Goal: Task Accomplishment & Management: Use online tool/utility

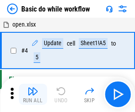
click at [33, 94] on img "button" at bounding box center [32, 91] width 11 height 11
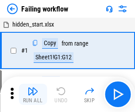
click at [33, 94] on img "button" at bounding box center [32, 91] width 11 height 11
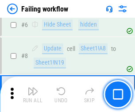
scroll to position [187, 0]
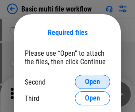
click at [92, 82] on span "Open" at bounding box center [92, 81] width 15 height 7
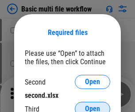
click at [92, 105] on span "Open" at bounding box center [92, 108] width 15 height 7
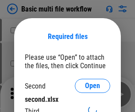
scroll to position [4, 0]
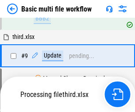
scroll to position [308, 0]
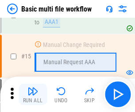
click at [33, 94] on img "button" at bounding box center [32, 91] width 11 height 11
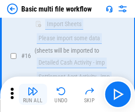
click at [33, 94] on img "button" at bounding box center [32, 91] width 11 height 11
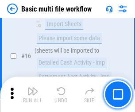
scroll to position [588, 0]
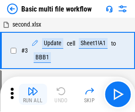
click at [33, 94] on img "button" at bounding box center [32, 91] width 11 height 11
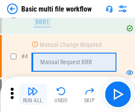
click at [33, 94] on img "button" at bounding box center [32, 91] width 11 height 11
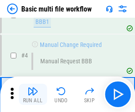
click at [33, 94] on img "button" at bounding box center [32, 91] width 11 height 11
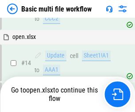
scroll to position [526, 0]
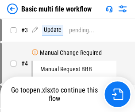
scroll to position [36, 0]
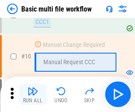
click at [33, 94] on img "button" at bounding box center [32, 91] width 11 height 11
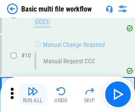
click at [33, 94] on img "button" at bounding box center [32, 91] width 11 height 11
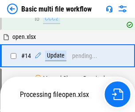
scroll to position [462, 0]
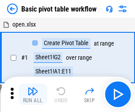
click at [33, 94] on img "button" at bounding box center [32, 91] width 11 height 11
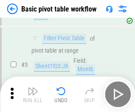
scroll to position [212, 0]
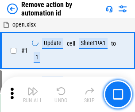
scroll to position [33, 0]
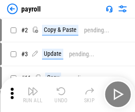
click at [33, 94] on img "button" at bounding box center [32, 91] width 11 height 11
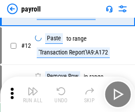
scroll to position [64, 0]
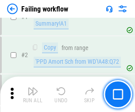
scroll to position [143, 0]
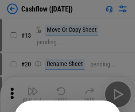
scroll to position [86, 0]
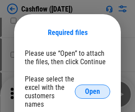
click at [92, 88] on span "Open" at bounding box center [92, 91] width 15 height 7
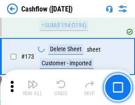
scroll to position [936, 0]
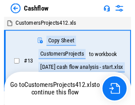
scroll to position [10, 0]
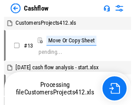
scroll to position [10, 0]
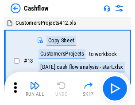
scroll to position [10, 0]
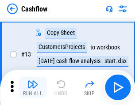
click at [33, 88] on img "button" at bounding box center [32, 84] width 11 height 11
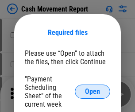
click at [92, 92] on span "Open" at bounding box center [92, 91] width 15 height 7
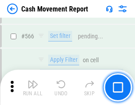
scroll to position [4052, 0]
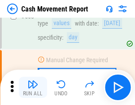
click at [33, 88] on img "button" at bounding box center [32, 84] width 11 height 11
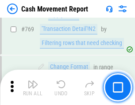
scroll to position [4912, 0]
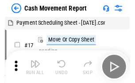
scroll to position [16, 0]
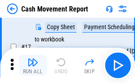
click at [33, 65] on img "button" at bounding box center [32, 62] width 11 height 11
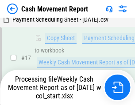
scroll to position [184, 0]
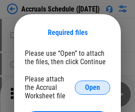
click at [92, 87] on span "Open" at bounding box center [92, 87] width 15 height 7
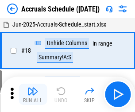
click at [33, 94] on img "button" at bounding box center [32, 91] width 11 height 11
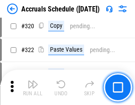
scroll to position [1644, 0]
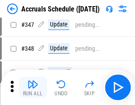
click at [33, 88] on img "button" at bounding box center [32, 84] width 11 height 11
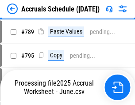
scroll to position [3714, 0]
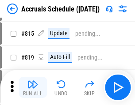
click at [33, 88] on img "button" at bounding box center [32, 84] width 11 height 11
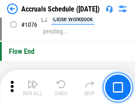
scroll to position [5295, 0]
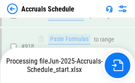
scroll to position [4635, 0]
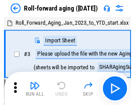
scroll to position [1, 0]
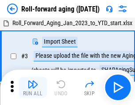
click at [33, 88] on img "button" at bounding box center [32, 84] width 11 height 11
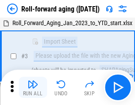
click at [33, 88] on img "button" at bounding box center [32, 84] width 11 height 11
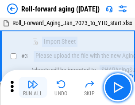
scroll to position [57, 0]
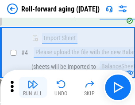
click at [33, 88] on img "button" at bounding box center [32, 84] width 11 height 11
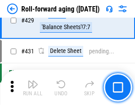
scroll to position [3066, 0]
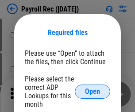
click at [92, 92] on span "Open" at bounding box center [92, 91] width 15 height 7
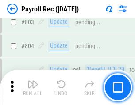
scroll to position [5617, 0]
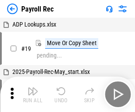
click at [33, 94] on img "button" at bounding box center [32, 91] width 11 height 11
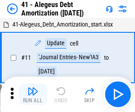
click at [33, 94] on img "button" at bounding box center [32, 91] width 11 height 11
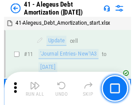
scroll to position [109, 0]
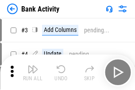
click at [33, 72] on img "button" at bounding box center [32, 69] width 11 height 11
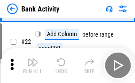
scroll to position [237, 0]
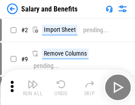
click at [33, 88] on img "button" at bounding box center [32, 84] width 11 height 11
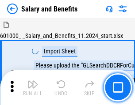
scroll to position [12, 0]
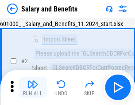
click at [33, 88] on img "button" at bounding box center [32, 84] width 11 height 11
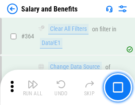
scroll to position [4163, 0]
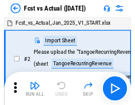
scroll to position [11, 0]
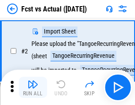
click at [33, 88] on img "button" at bounding box center [32, 84] width 11 height 11
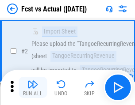
click at [33, 88] on img "button" at bounding box center [32, 84] width 11 height 11
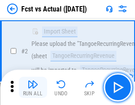
scroll to position [83, 0]
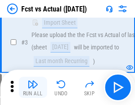
click at [33, 88] on img "button" at bounding box center [32, 84] width 11 height 11
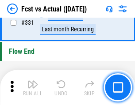
scroll to position [4232, 0]
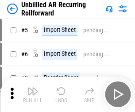
click at [33, 88] on img "button" at bounding box center [32, 91] width 11 height 11
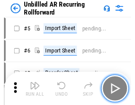
scroll to position [19, 0]
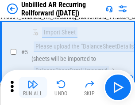
click at [33, 88] on img "button" at bounding box center [32, 84] width 11 height 11
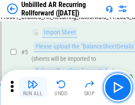
scroll to position [83, 0]
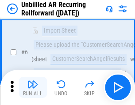
click at [33, 88] on img "button" at bounding box center [32, 84] width 11 height 11
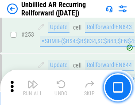
scroll to position [3003, 0]
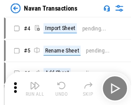
scroll to position [14, 0]
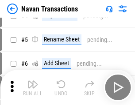
click at [33, 88] on img "button" at bounding box center [32, 84] width 11 height 11
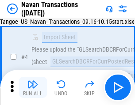
click at [33, 88] on img "button" at bounding box center [32, 84] width 11 height 11
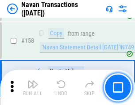
scroll to position [2866, 0]
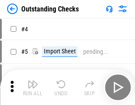
click at [33, 88] on img "button" at bounding box center [32, 84] width 11 height 11
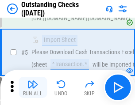
click at [33, 88] on img "button" at bounding box center [32, 84] width 11 height 11
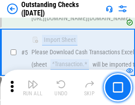
scroll to position [92, 0]
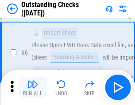
click at [33, 88] on img "button" at bounding box center [32, 84] width 11 height 11
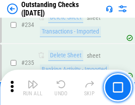
scroll to position [2685, 0]
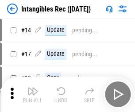
click at [33, 94] on img "button" at bounding box center [32, 91] width 11 height 11
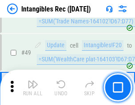
scroll to position [344, 0]
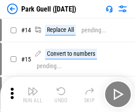
click at [33, 88] on img "button" at bounding box center [32, 91] width 11 height 11
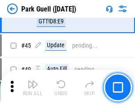
scroll to position [1106, 0]
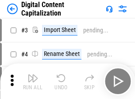
click at [33, 74] on img "button" at bounding box center [32, 77] width 11 height 11
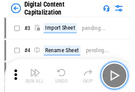
scroll to position [26, 0]
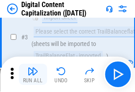
click at [33, 74] on img "button" at bounding box center [32, 71] width 11 height 11
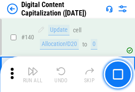
scroll to position [938, 0]
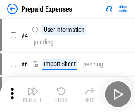
click at [33, 88] on img "button" at bounding box center [32, 91] width 11 height 11
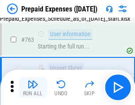
click at [33, 88] on img "button" at bounding box center [32, 84] width 11 height 11
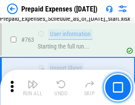
scroll to position [2502, 0]
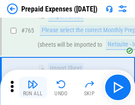
click at [33, 88] on img "button" at bounding box center [32, 84] width 11 height 11
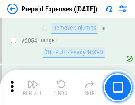
scroll to position [9241, 0]
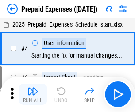
click at [33, 94] on img "button" at bounding box center [32, 91] width 11 height 11
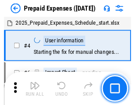
scroll to position [39, 0]
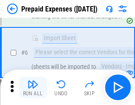
click at [33, 88] on img "button" at bounding box center [32, 84] width 11 height 11
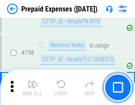
scroll to position [3150, 0]
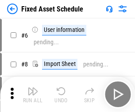
click at [33, 94] on img "button" at bounding box center [32, 91] width 11 height 11
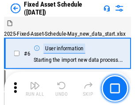
scroll to position [48, 0]
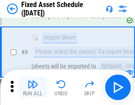
click at [33, 88] on img "button" at bounding box center [32, 84] width 11 height 11
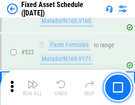
scroll to position [3073, 0]
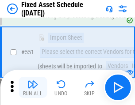
click at [33, 88] on img "button" at bounding box center [32, 84] width 11 height 11
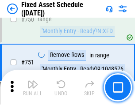
scroll to position [4310, 0]
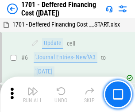
scroll to position [106, 0]
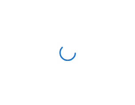
scroll to position [1, 0]
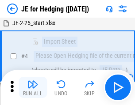
click at [33, 88] on img "button" at bounding box center [32, 84] width 11 height 11
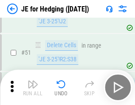
scroll to position [572, 0]
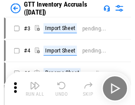
scroll to position [1, 0]
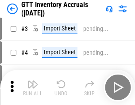
click at [33, 88] on img "button" at bounding box center [32, 84] width 11 height 11
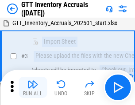
click at [33, 88] on img "button" at bounding box center [32, 84] width 11 height 11
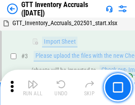
scroll to position [57, 0]
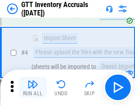
click at [33, 88] on img "button" at bounding box center [32, 84] width 11 height 11
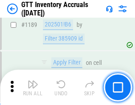
scroll to position [7219, 0]
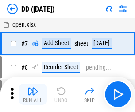
click at [33, 94] on img "button" at bounding box center [32, 91] width 11 height 11
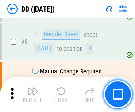
scroll to position [85, 0]
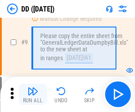
click at [33, 94] on img "button" at bounding box center [32, 91] width 11 height 11
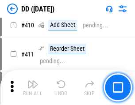
scroll to position [3955, 0]
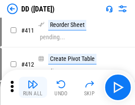
click at [33, 88] on img "button" at bounding box center [32, 84] width 11 height 11
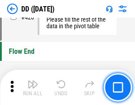
scroll to position [4231, 0]
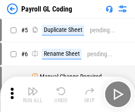
click at [33, 94] on img "button" at bounding box center [32, 91] width 11 height 11
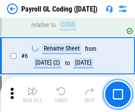
scroll to position [106, 0]
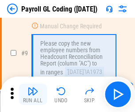
click at [33, 94] on img "button" at bounding box center [32, 91] width 11 height 11
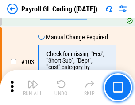
scroll to position [2074, 0]
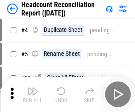
click at [33, 94] on img "button" at bounding box center [32, 91] width 11 height 11
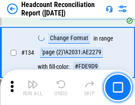
scroll to position [1063, 0]
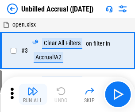
click at [33, 94] on img "button" at bounding box center [32, 91] width 11 height 11
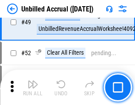
scroll to position [802, 0]
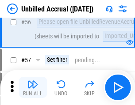
click at [33, 88] on img "button" at bounding box center [32, 84] width 11 height 11
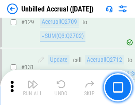
scroll to position [2633, 0]
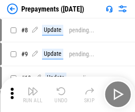
click at [33, 94] on img "button" at bounding box center [32, 91] width 11 height 11
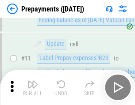
scroll to position [55, 0]
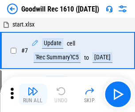
click at [33, 94] on img "button" at bounding box center [32, 91] width 11 height 11
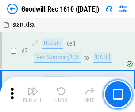
scroll to position [151, 0]
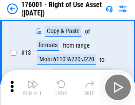
scroll to position [57, 0]
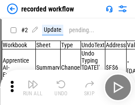
click at [33, 88] on img "button" at bounding box center [32, 84] width 11 height 11
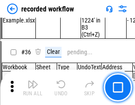
scroll to position [2763, 0]
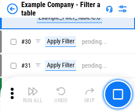
scroll to position [809, 0]
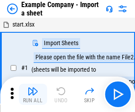
click at [33, 88] on img "button" at bounding box center [32, 91] width 11 height 11
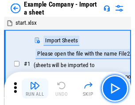
scroll to position [14, 0]
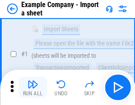
click at [33, 88] on img "button" at bounding box center [32, 84] width 11 height 11
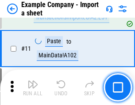
scroll to position [195, 0]
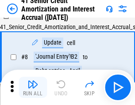
click at [33, 88] on img "button" at bounding box center [32, 84] width 11 height 11
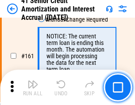
click at [33, 88] on img "button" at bounding box center [32, 84] width 11 height 11
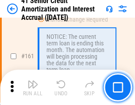
scroll to position [946, 0]
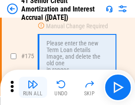
click at [33, 88] on img "button" at bounding box center [32, 84] width 11 height 11
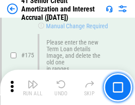
scroll to position [1035, 0]
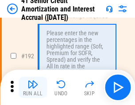
click at [33, 88] on img "button" at bounding box center [32, 84] width 11 height 11
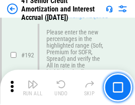
scroll to position [1128, 0]
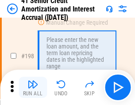
click at [33, 88] on img "button" at bounding box center [32, 84] width 11 height 11
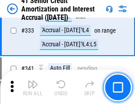
scroll to position [2258, 0]
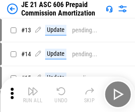
click at [33, 88] on img "button" at bounding box center [32, 91] width 11 height 11
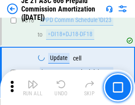
scroll to position [1651, 0]
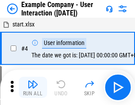
click at [33, 88] on img "button" at bounding box center [32, 84] width 11 height 11
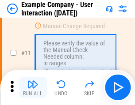
click at [33, 88] on img "button" at bounding box center [32, 84] width 11 height 11
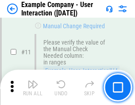
scroll to position [191, 0]
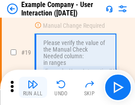
click at [33, 88] on img "button" at bounding box center [32, 84] width 11 height 11
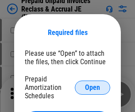
click at [92, 87] on span "Open" at bounding box center [92, 87] width 15 height 7
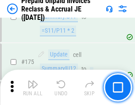
scroll to position [1194, 0]
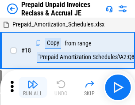
click at [33, 88] on img "button" at bounding box center [32, 84] width 11 height 11
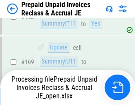
scroll to position [769, 0]
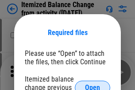
click at [92, 84] on span "Open" at bounding box center [92, 87] width 15 height 7
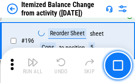
scroll to position [1701, 0]
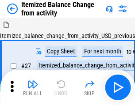
scroll to position [14, 0]
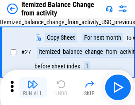
click at [33, 88] on img "button" at bounding box center [32, 84] width 11 height 11
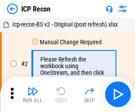
scroll to position [4, 0]
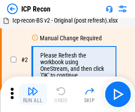
click at [33, 94] on img "button" at bounding box center [32, 91] width 11 height 11
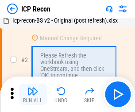
click at [33, 94] on img "button" at bounding box center [32, 91] width 11 height 11
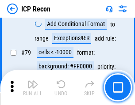
scroll to position [866, 0]
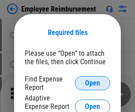
click at [92, 83] on span "Open" at bounding box center [92, 83] width 15 height 7
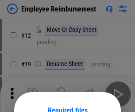
scroll to position [78, 0]
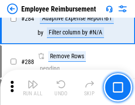
scroll to position [2403, 0]
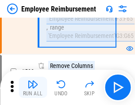
click at [33, 88] on img "button" at bounding box center [32, 84] width 11 height 11
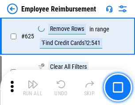
scroll to position [5293, 0]
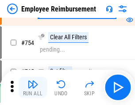
click at [33, 88] on img "button" at bounding box center [32, 84] width 11 height 11
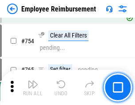
scroll to position [6202, 0]
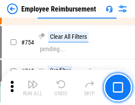
click at [33, 88] on img "button" at bounding box center [32, 84] width 11 height 11
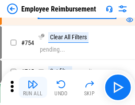
click at [33, 88] on img "button" at bounding box center [32, 84] width 11 height 11
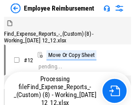
scroll to position [30, 0]
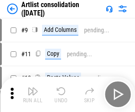
click at [33, 94] on img "button" at bounding box center [32, 91] width 11 height 11
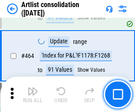
scroll to position [3871, 0]
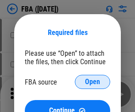
click at [92, 82] on span "Open" at bounding box center [92, 81] width 15 height 7
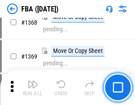
scroll to position [9494, 0]
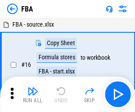
scroll to position [9, 0]
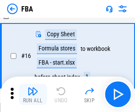
click at [33, 94] on img "button" at bounding box center [32, 91] width 11 height 11
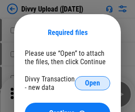
click at [92, 83] on span "Open" at bounding box center [92, 83] width 15 height 7
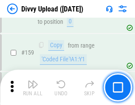
scroll to position [915, 0]
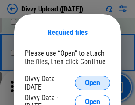
click at [92, 83] on span "Open" at bounding box center [92, 83] width 15 height 7
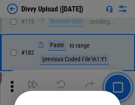
scroll to position [992, 0]
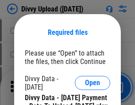
scroll to position [1502, 0]
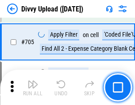
scroll to position [6048, 0]
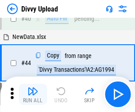
click at [33, 94] on img "button" at bounding box center [32, 91] width 11 height 11
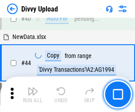
scroll to position [97, 0]
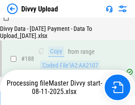
scroll to position [1041, 0]
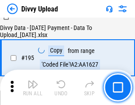
scroll to position [1236, 0]
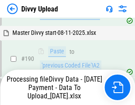
scroll to position [1184, 0]
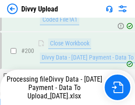
scroll to position [1386, 0]
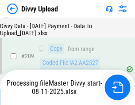
scroll to position [1625, 0]
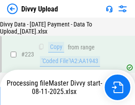
scroll to position [2015, 0]
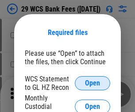
click at [92, 83] on span "Open" at bounding box center [92, 83] width 15 height 7
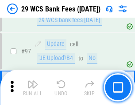
scroll to position [862, 0]
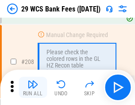
click at [33, 88] on img "button" at bounding box center [32, 84] width 11 height 11
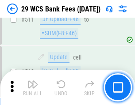
scroll to position [4448, 0]
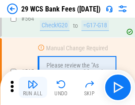
click at [33, 88] on img "button" at bounding box center [32, 84] width 11 height 11
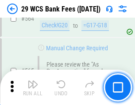
scroll to position [4781, 0]
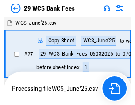
scroll to position [1, 0]
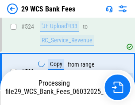
scroll to position [4720, 0]
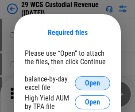
click at [92, 83] on span "Open" at bounding box center [92, 83] width 15 height 7
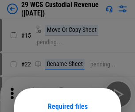
scroll to position [74, 0]
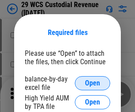
click at [92, 83] on span "Open" at bounding box center [92, 83] width 15 height 7
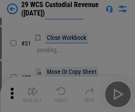
scroll to position [190, 0]
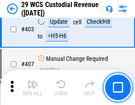
scroll to position [4095, 0]
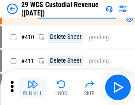
click at [33, 88] on img "button" at bounding box center [32, 84] width 11 height 11
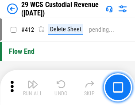
scroll to position [4222, 0]
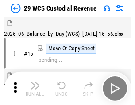
scroll to position [21, 0]
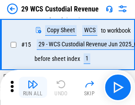
click at [33, 88] on img "button" at bounding box center [32, 84] width 11 height 11
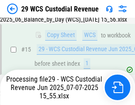
scroll to position [200, 0]
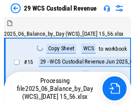
scroll to position [21, 0]
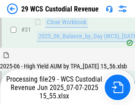
scroll to position [454, 0]
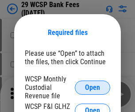
click at [92, 87] on span "Open" at bounding box center [92, 87] width 15 height 7
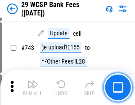
scroll to position [4455, 0]
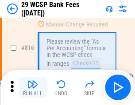
click at [33, 88] on img "button" at bounding box center [32, 84] width 11 height 11
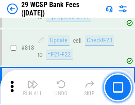
scroll to position [5363, 0]
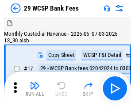
scroll to position [21, 0]
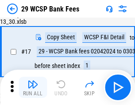
click at [33, 88] on img "button" at bounding box center [32, 84] width 11 height 11
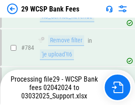
scroll to position [5353, 0]
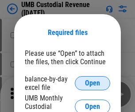
click at [92, 83] on span "Open" at bounding box center [92, 83] width 15 height 7
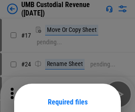
scroll to position [69, 0]
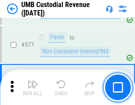
scroll to position [4123, 0]
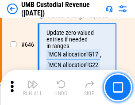
click at [33, 88] on img "button" at bounding box center [32, 84] width 11 height 11
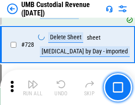
scroll to position [5454, 0]
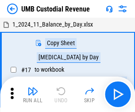
scroll to position [7, 0]
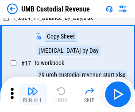
click at [33, 94] on img "button" at bounding box center [32, 91] width 11 height 11
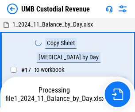
scroll to position [7, 0]
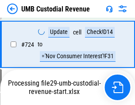
scroll to position [5395, 0]
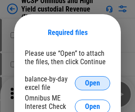
click at [92, 83] on span "Open" at bounding box center [92, 83] width 15 height 7
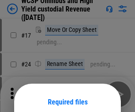
scroll to position [69, 0]
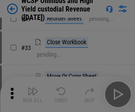
scroll to position [202, 0]
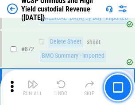
scroll to position [7482, 0]
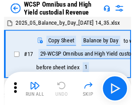
scroll to position [5, 0]
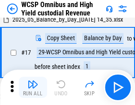
click at [33, 88] on img "button" at bounding box center [32, 84] width 11 height 11
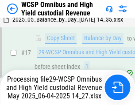
scroll to position [184, 0]
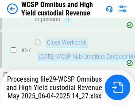
scroll to position [907, 0]
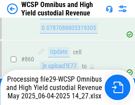
scroll to position [7386, 0]
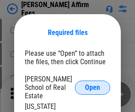
click at [92, 84] on span "Open" at bounding box center [92, 87] width 15 height 7
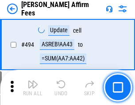
scroll to position [2404, 0]
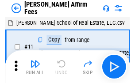
scroll to position [9, 0]
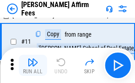
click at [33, 65] on img "button" at bounding box center [32, 62] width 11 height 11
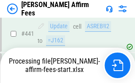
scroll to position [2319, 0]
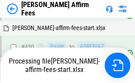
scroll to position [2332, 0]
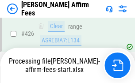
scroll to position [1768, 0]
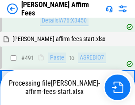
scroll to position [2359, 0]
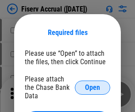
click at [92, 84] on span "Open" at bounding box center [92, 87] width 15 height 7
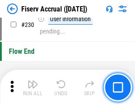
scroll to position [2801, 0]
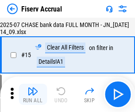
click at [33, 94] on img "button" at bounding box center [32, 91] width 11 height 11
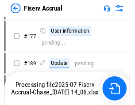
scroll to position [2272, 0]
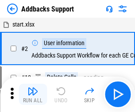
click at [33, 88] on img "button" at bounding box center [32, 91] width 11 height 11
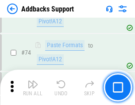
scroll to position [644, 0]
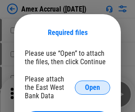
click at [92, 87] on span "Open" at bounding box center [92, 87] width 15 height 7
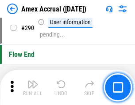
scroll to position [2535, 0]
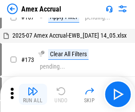
click at [33, 94] on img "button" at bounding box center [32, 91] width 11 height 11
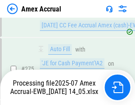
scroll to position [2743, 0]
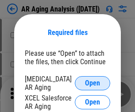
click at [92, 82] on span "Open" at bounding box center [92, 83] width 15 height 7
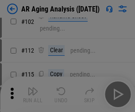
scroll to position [122, 0]
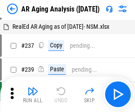
scroll to position [9, 0]
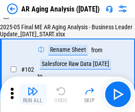
click at [33, 94] on img "button" at bounding box center [32, 91] width 11 height 11
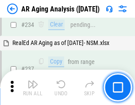
scroll to position [1370, 0]
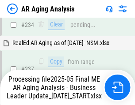
scroll to position [1397, 0]
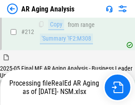
scroll to position [1322, 0]
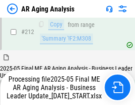
scroll to position [1360, 0]
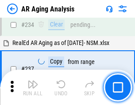
scroll to position [1360, 0]
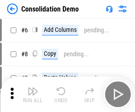
click at [33, 94] on img "button" at bounding box center [32, 91] width 11 height 11
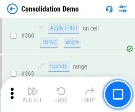
scroll to position [2963, 0]
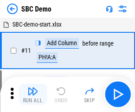
click at [33, 94] on img "button" at bounding box center [32, 91] width 11 height 11
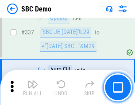
scroll to position [2326, 0]
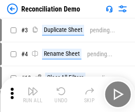
click at [33, 94] on img "button" at bounding box center [32, 91] width 11 height 11
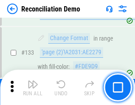
scroll to position [1050, 0]
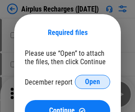
click at [92, 82] on span "Open" at bounding box center [92, 81] width 15 height 7
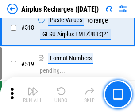
scroll to position [3804, 0]
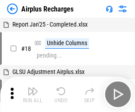
click at [33, 94] on img "button" at bounding box center [32, 91] width 11 height 11
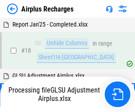
scroll to position [39, 0]
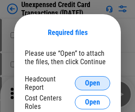
click at [92, 83] on span "Open" at bounding box center [92, 83] width 15 height 7
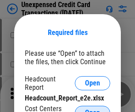
click at [92, 109] on span "Open" at bounding box center [92, 112] width 15 height 7
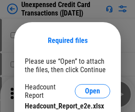
scroll to position [8, 0]
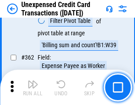
scroll to position [2273, 0]
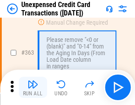
click at [33, 88] on img "button" at bounding box center [32, 84] width 11 height 11
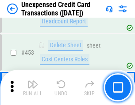
scroll to position [3015, 0]
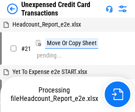
scroll to position [14, 0]
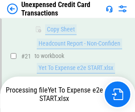
scroll to position [144, 0]
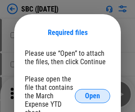
click at [92, 95] on span "Open" at bounding box center [92, 95] width 15 height 7
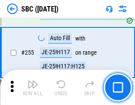
scroll to position [1728, 0]
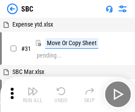
scroll to position [9, 0]
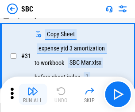
click at [33, 94] on img "button" at bounding box center [32, 91] width 11 height 11
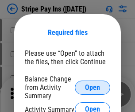
click at [92, 87] on span "Open" at bounding box center [92, 87] width 15 height 7
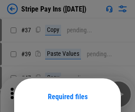
scroll to position [64, 0]
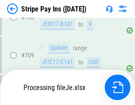
scroll to position [4396, 0]
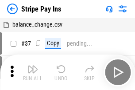
click at [33, 72] on img "button" at bounding box center [32, 69] width 11 height 11
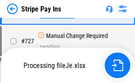
scroll to position [4564, 0]
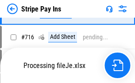
scroll to position [4564, 0]
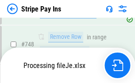
scroll to position [4564, 0]
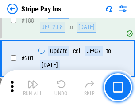
scroll to position [1259, 0]
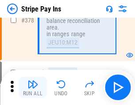
click at [33, 88] on img "button" at bounding box center [32, 84] width 11 height 11
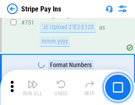
scroll to position [4553, 0]
